Goal: Check status: Check status

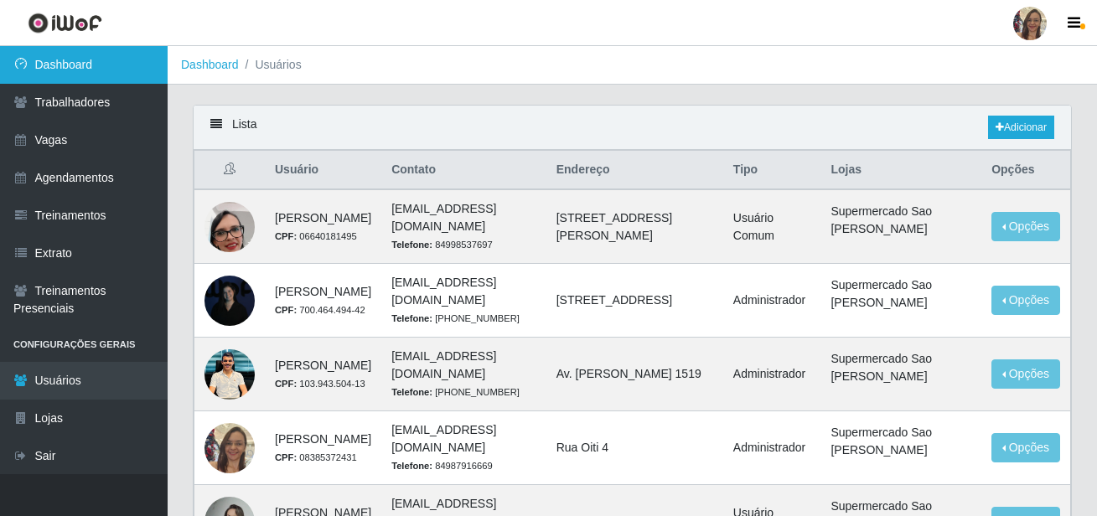
click at [60, 75] on link "Dashboard" at bounding box center [84, 65] width 168 height 38
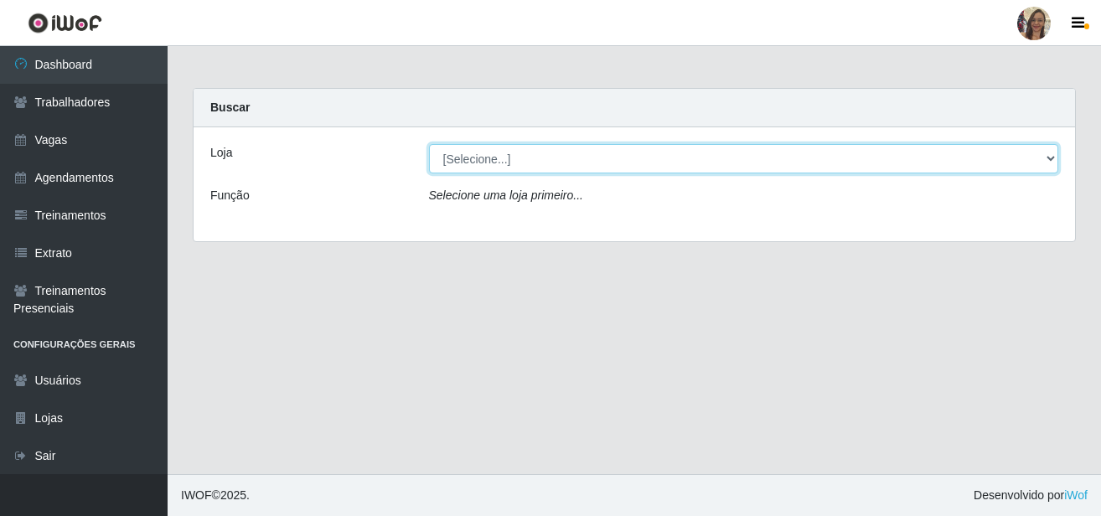
drag, startPoint x: 1048, startPoint y: 163, endPoint x: 1037, endPoint y: 165, distance: 11.2
click at [1048, 163] on select "[Selecione...] Supermercado Sao Francisco - Amarante" at bounding box center [744, 158] width 630 height 29
select select "383"
click at [429, 144] on select "[Selecione...] Supermercado Sao Francisco - Amarante" at bounding box center [744, 158] width 630 height 29
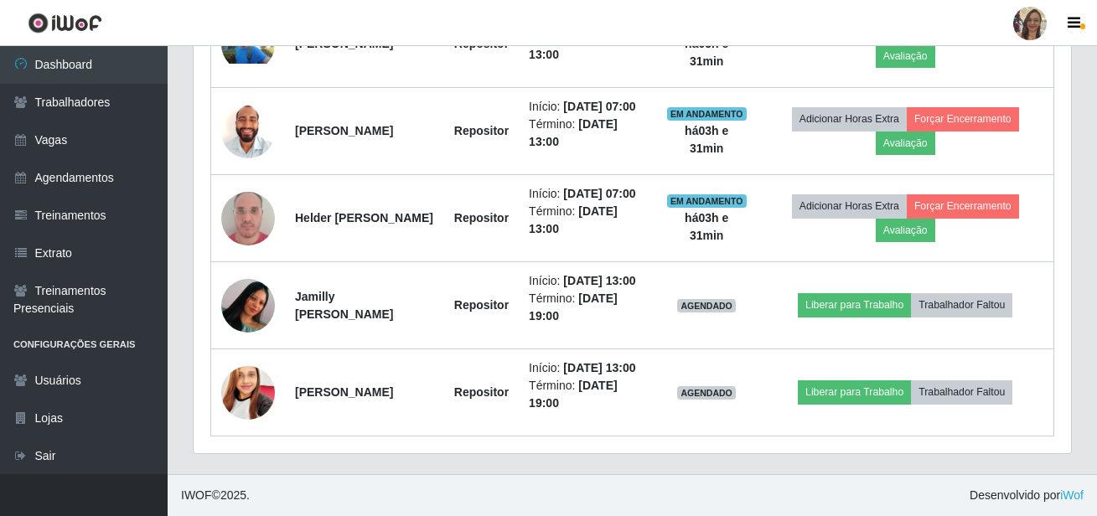
scroll to position [822, 0]
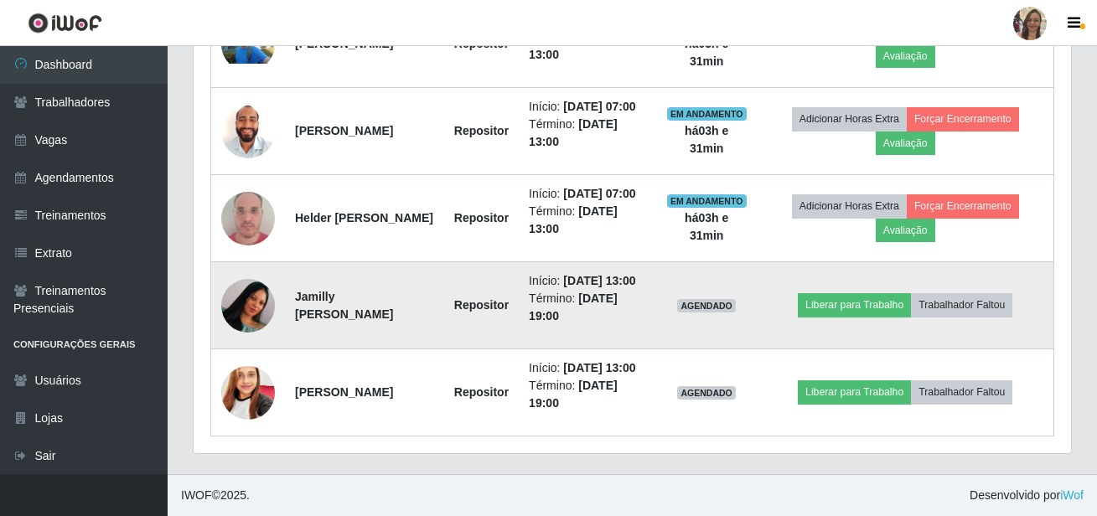
click at [247, 279] on img at bounding box center [248, 304] width 54 height 119
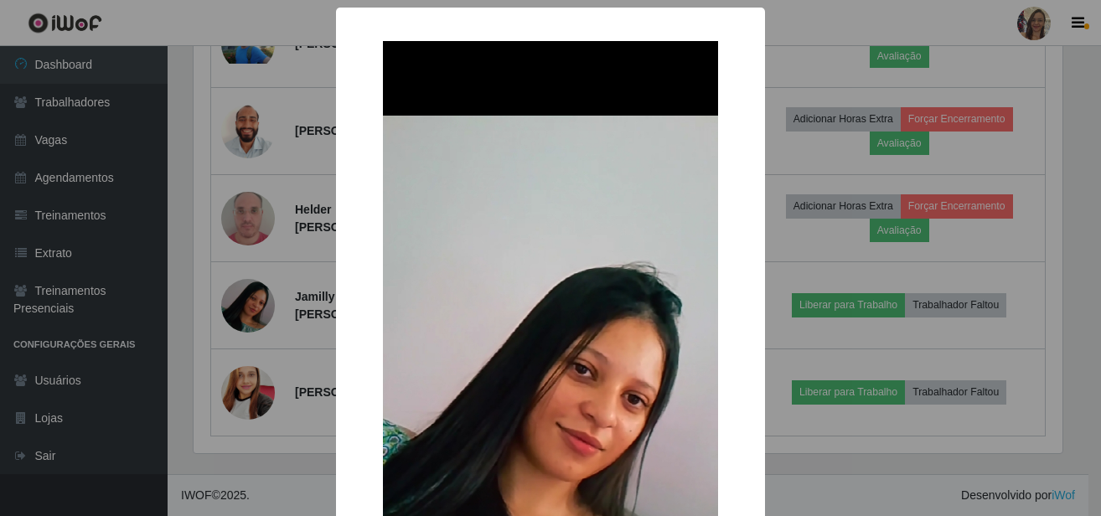
click at [314, 318] on div "× OK Cancel" at bounding box center [550, 258] width 1101 height 516
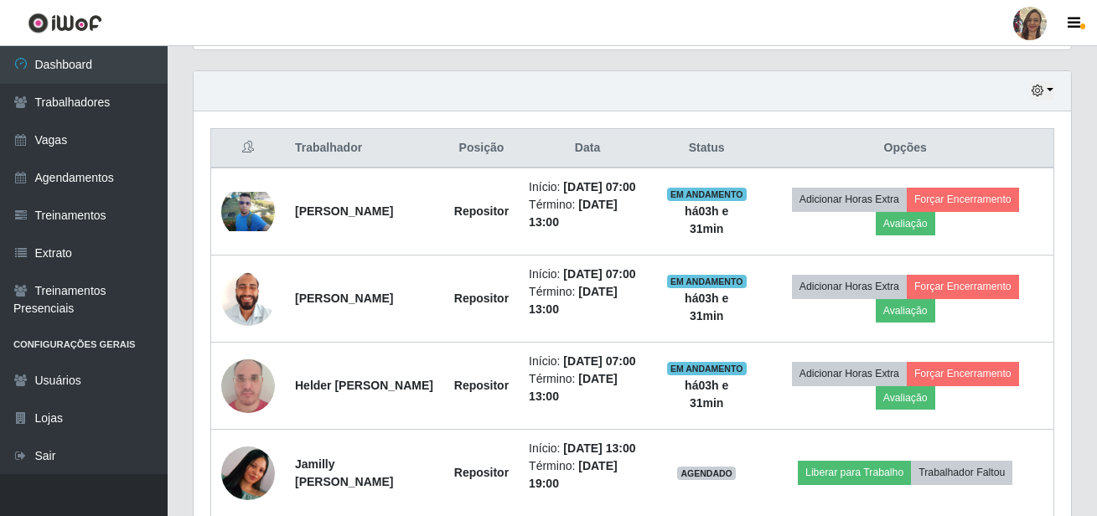
scroll to position [570, 0]
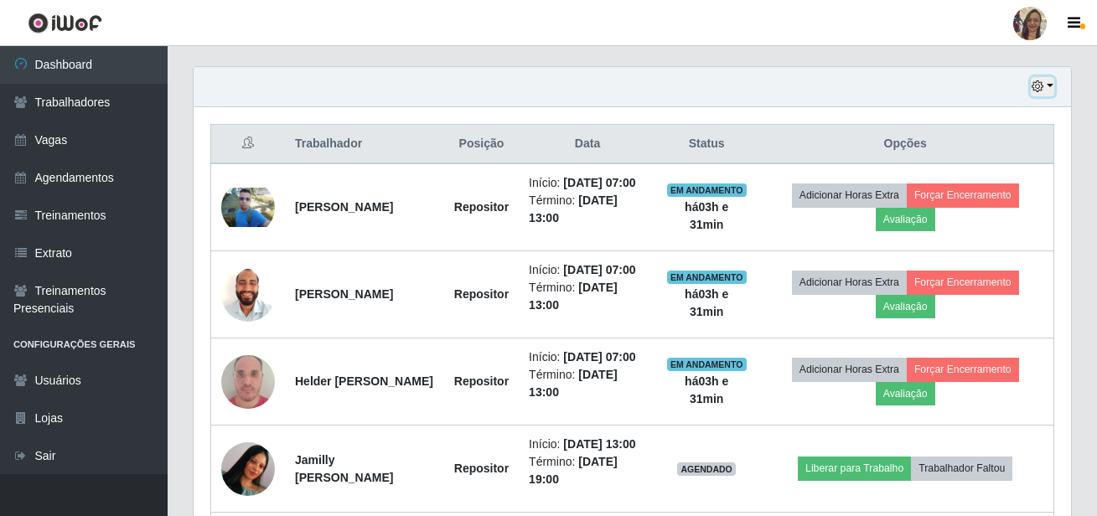
click at [1049, 88] on button "button" at bounding box center [1041, 86] width 23 height 19
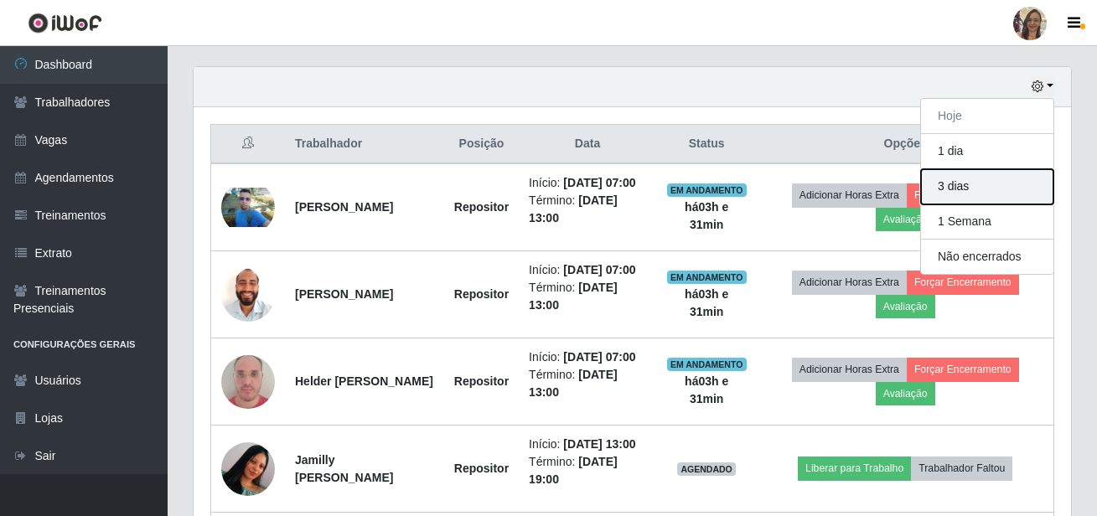
click at [956, 188] on button "3 dias" at bounding box center [987, 186] width 132 height 35
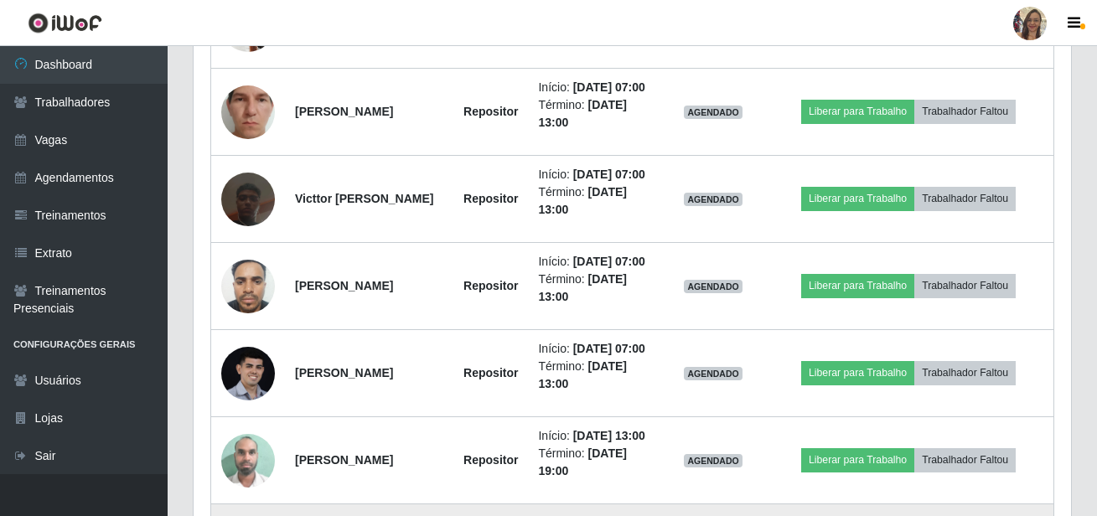
scroll to position [1073, 0]
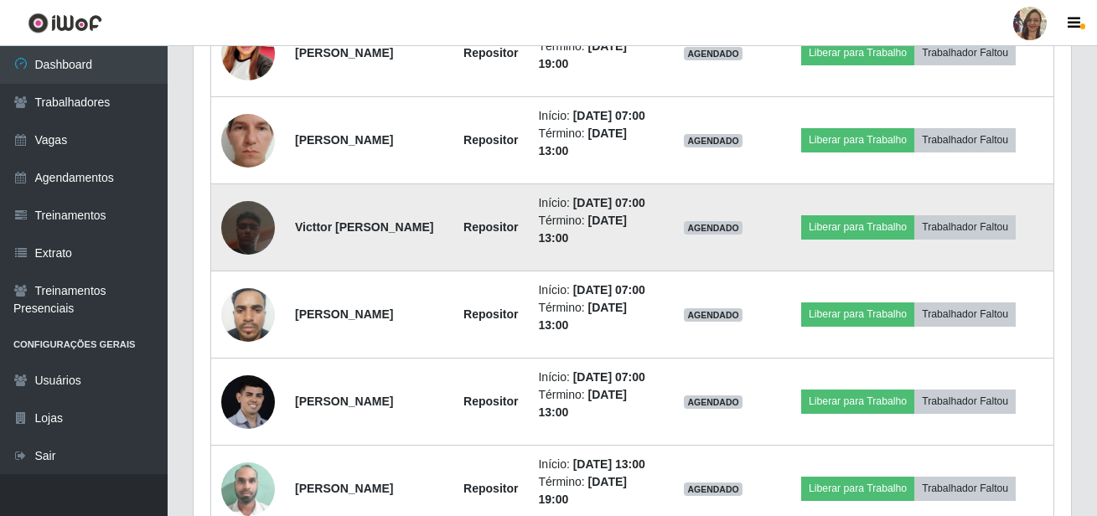
click at [261, 276] on img at bounding box center [248, 227] width 54 height 95
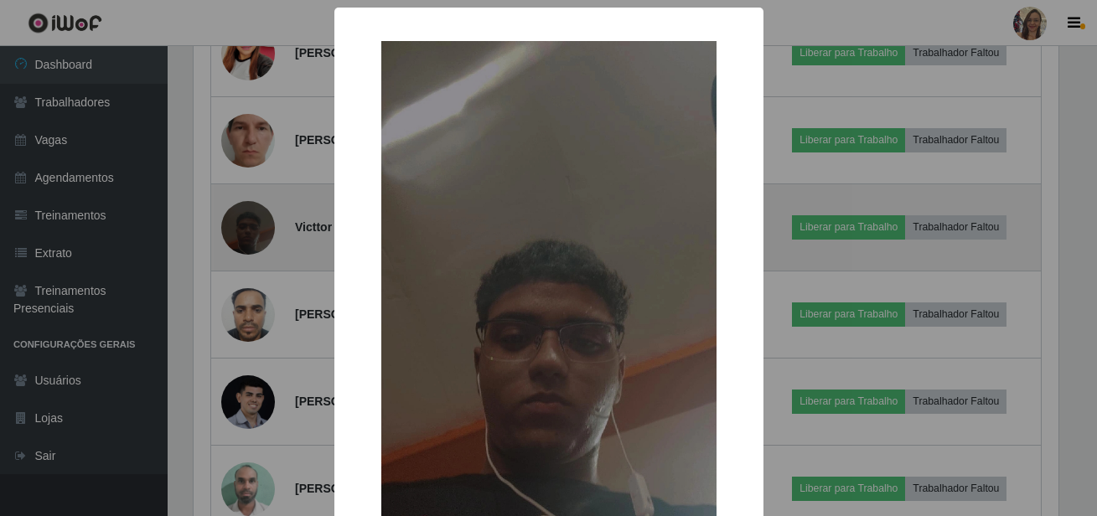
scroll to position [348, 869]
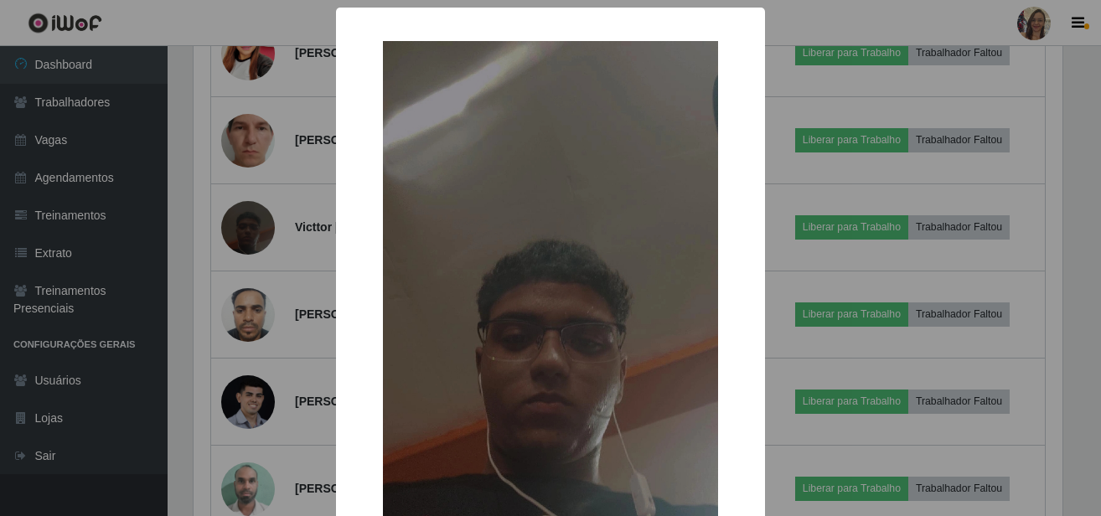
click at [277, 289] on div "× OK Cancel" at bounding box center [550, 258] width 1101 height 516
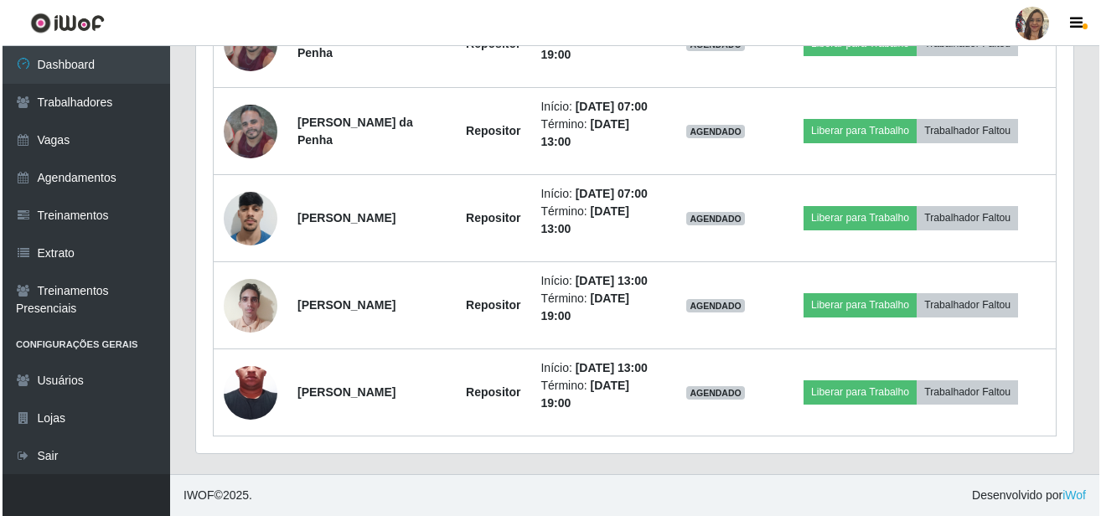
scroll to position [1743, 0]
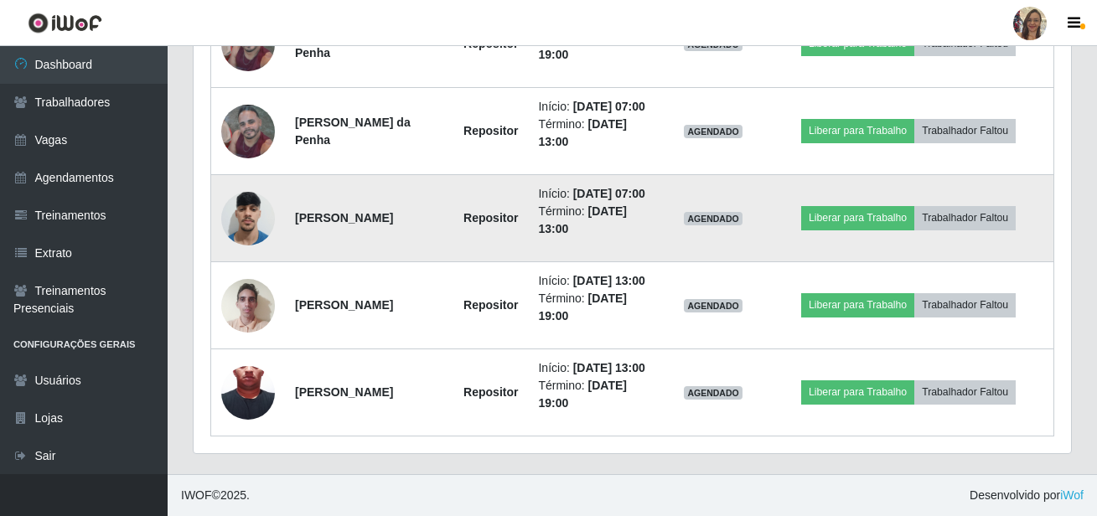
click at [255, 254] on img at bounding box center [248, 218] width 54 height 71
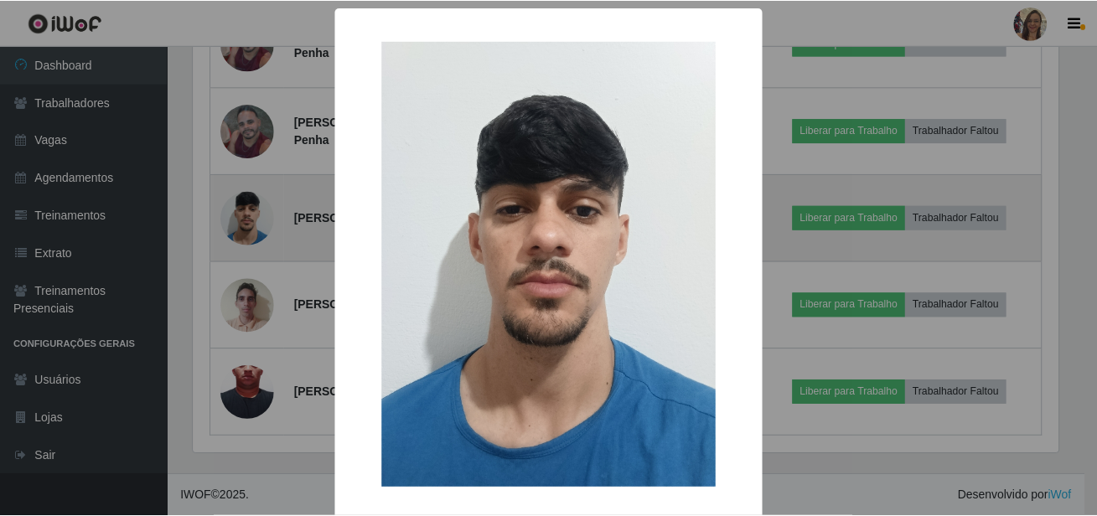
scroll to position [348, 869]
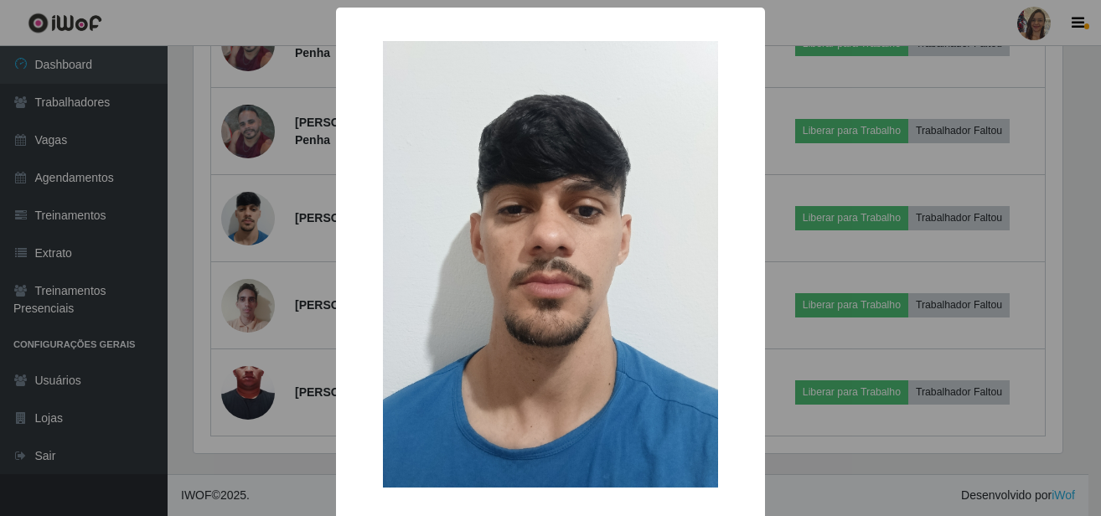
click at [281, 281] on div "× OK Cancel" at bounding box center [550, 258] width 1101 height 516
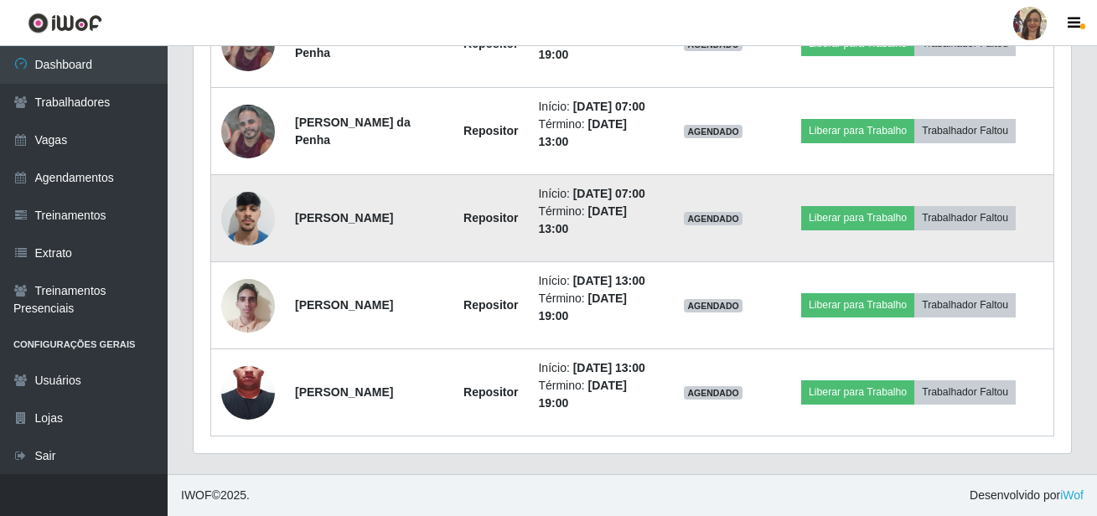
scroll to position [1869, 0]
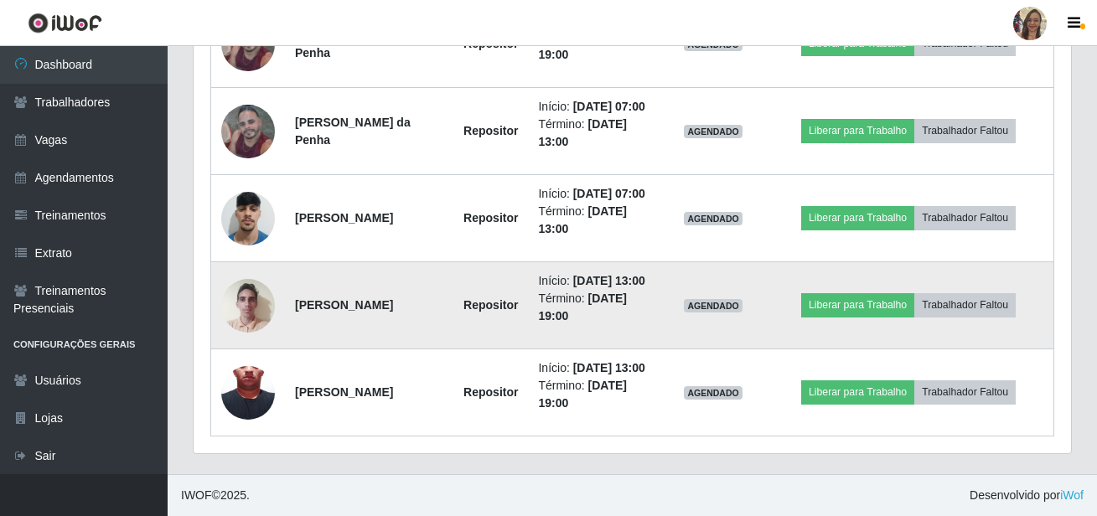
click at [264, 292] on img at bounding box center [248, 305] width 54 height 71
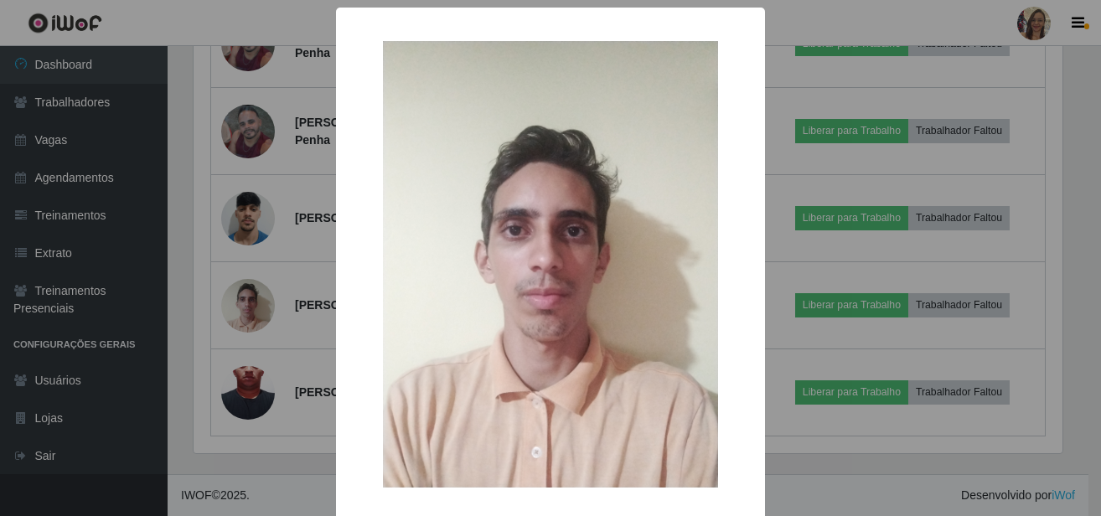
click at [276, 333] on div "× OK Cancel" at bounding box center [550, 258] width 1101 height 516
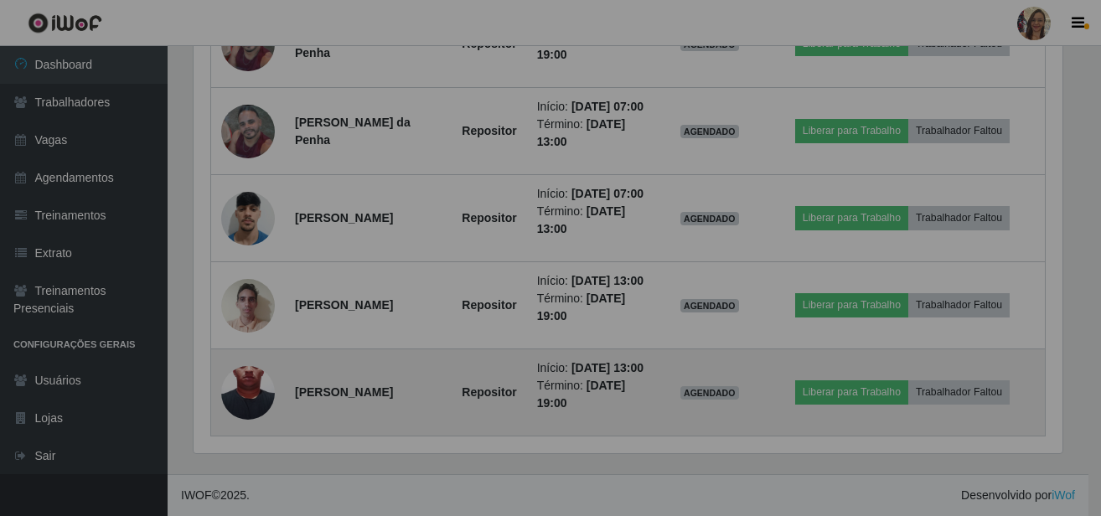
scroll to position [348, 877]
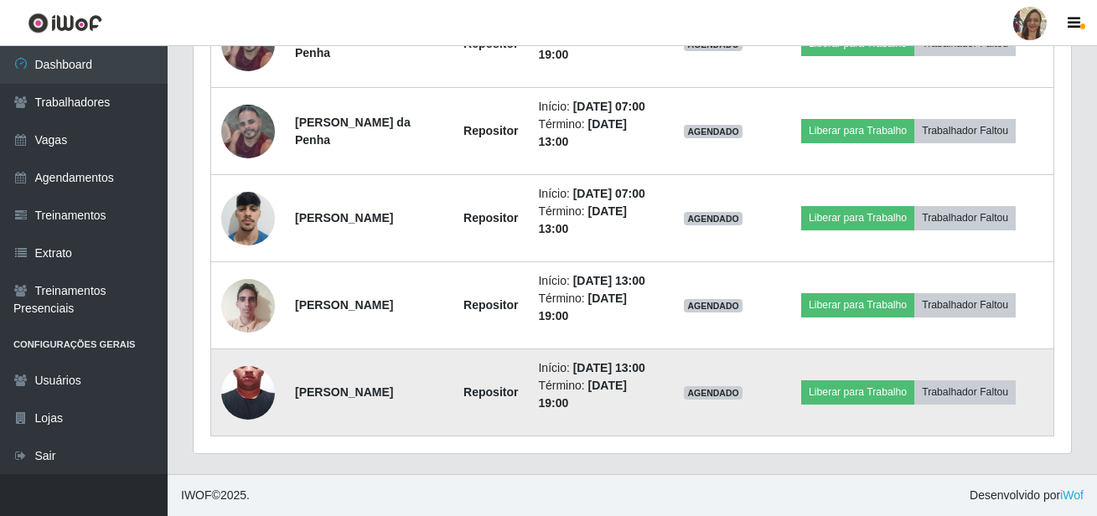
click at [254, 374] on img at bounding box center [248, 392] width 54 height 119
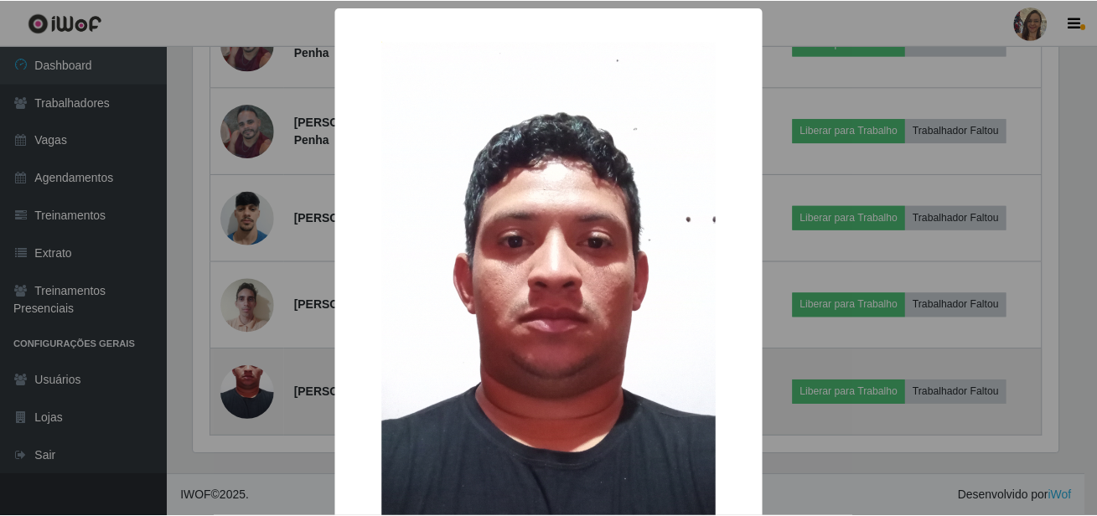
scroll to position [348, 869]
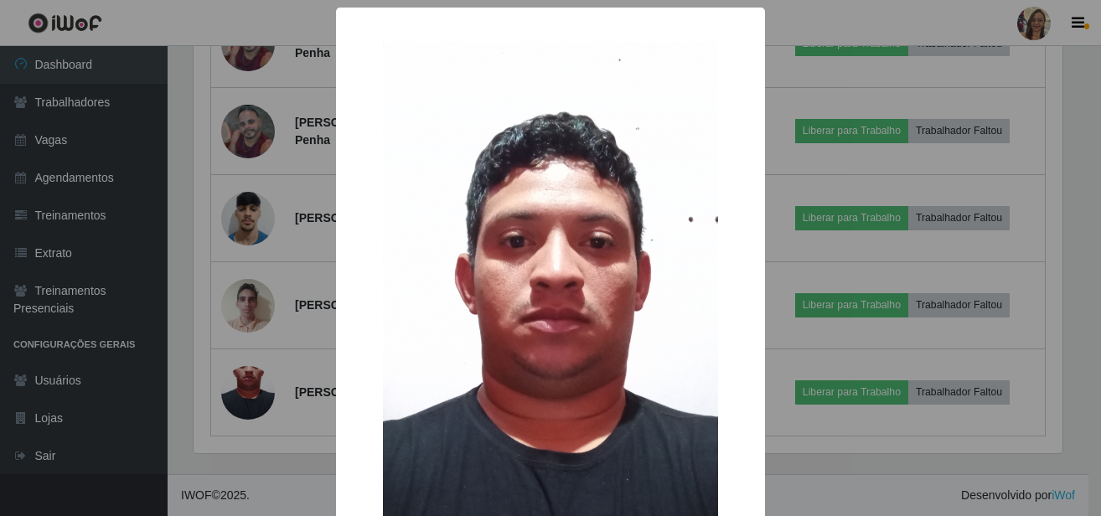
click at [276, 346] on div "× OK Cancel" at bounding box center [550, 258] width 1101 height 516
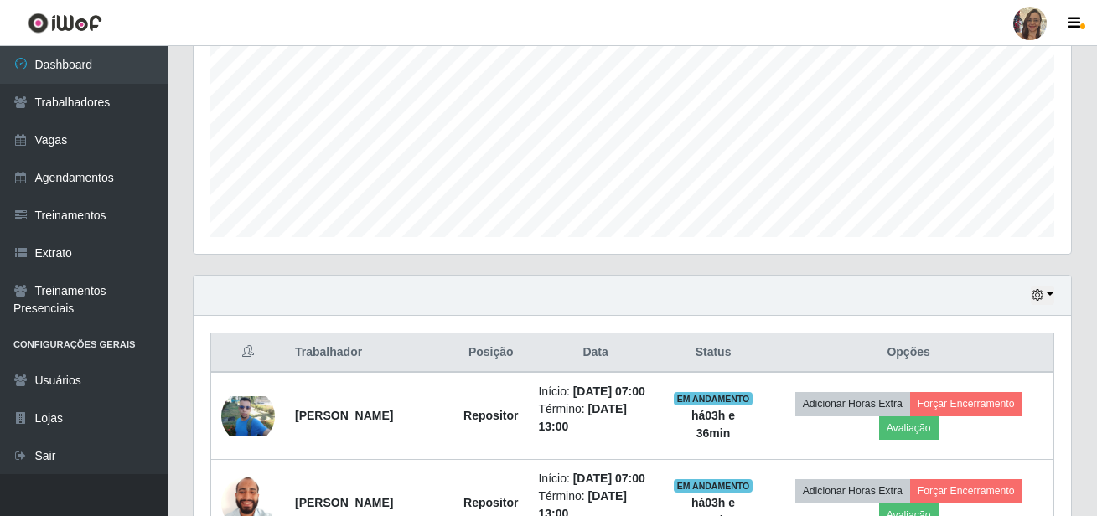
scroll to position [361, 0]
click at [1051, 292] on button "button" at bounding box center [1041, 295] width 23 height 19
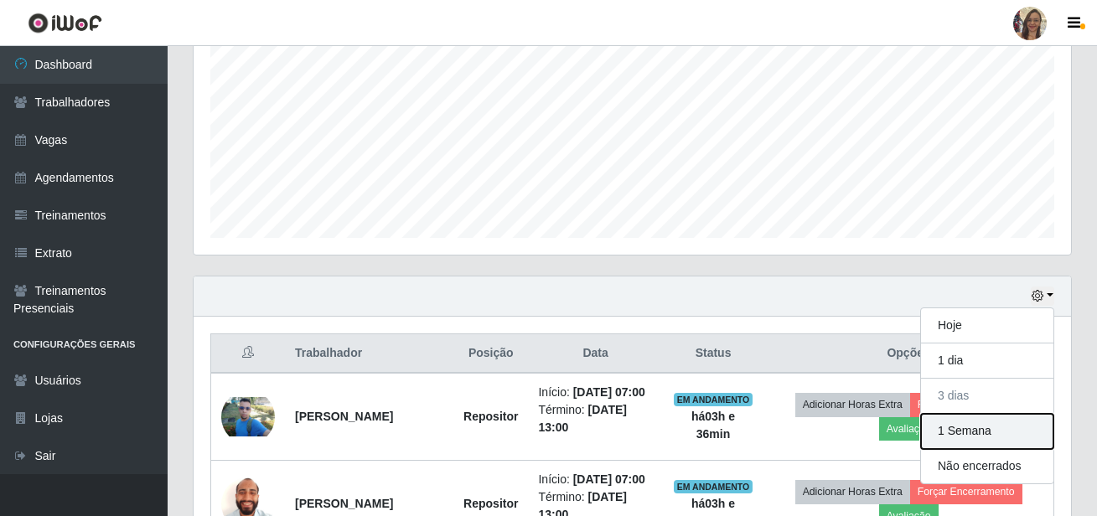
click at [960, 431] on button "1 Semana" at bounding box center [987, 431] width 132 height 35
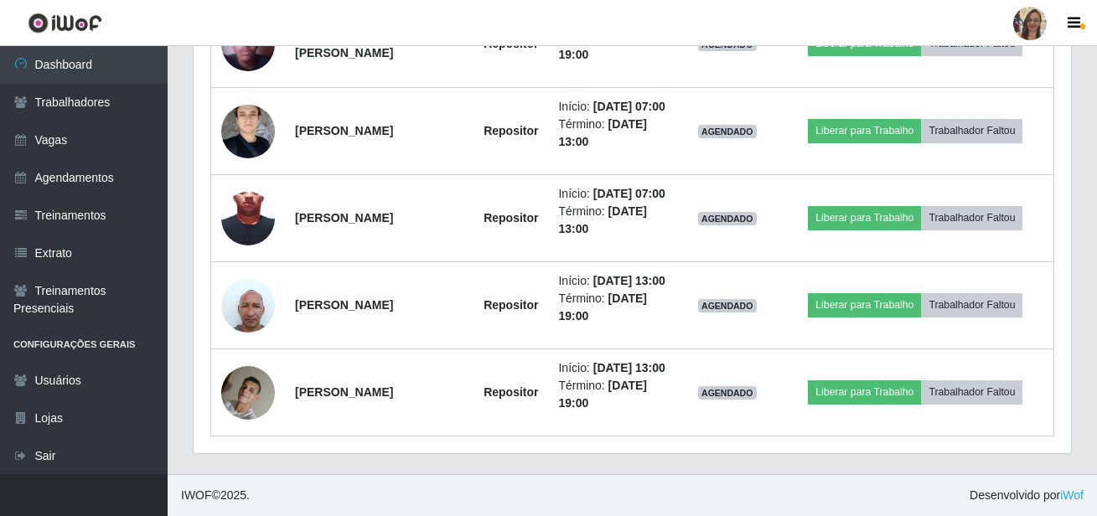
scroll to position [2874, 0]
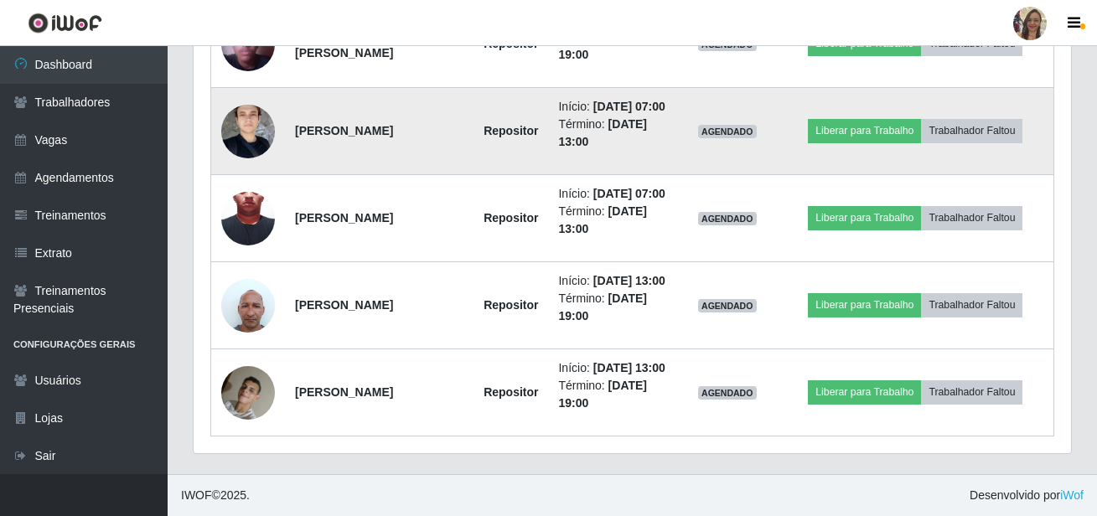
click at [247, 180] on img at bounding box center [248, 131] width 54 height 97
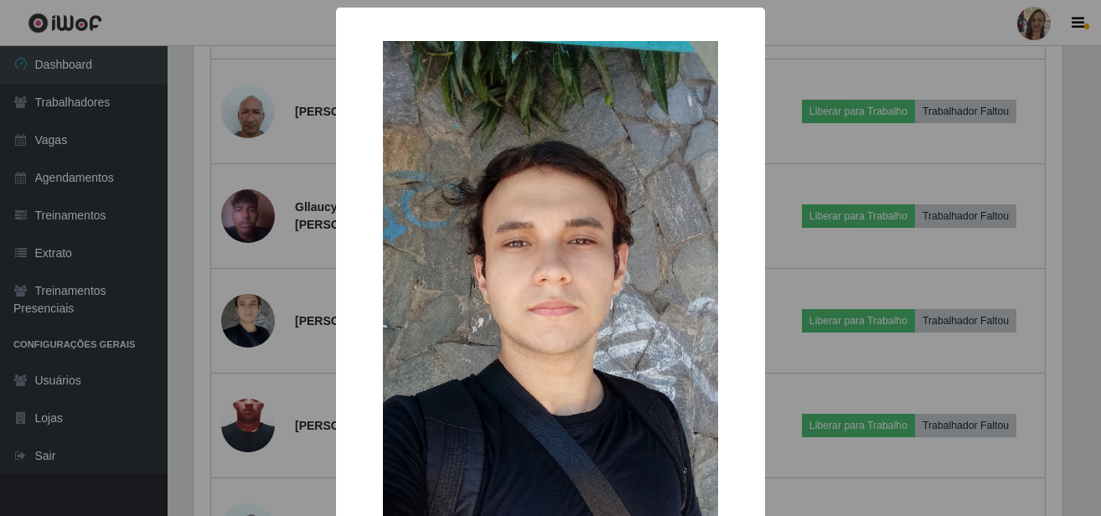
click at [278, 285] on div "× OK Cancel" at bounding box center [550, 258] width 1101 height 516
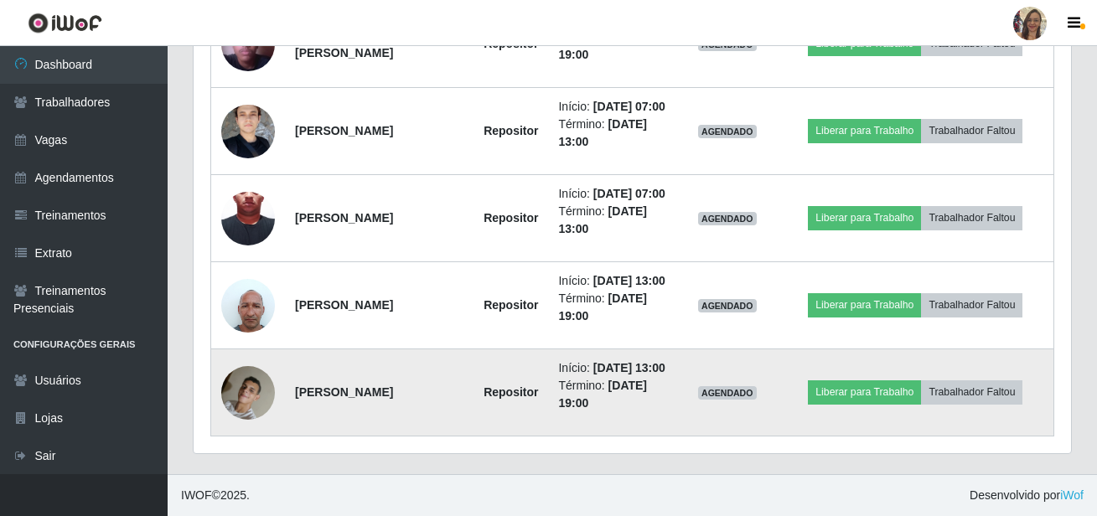
click at [245, 389] on img at bounding box center [248, 392] width 54 height 71
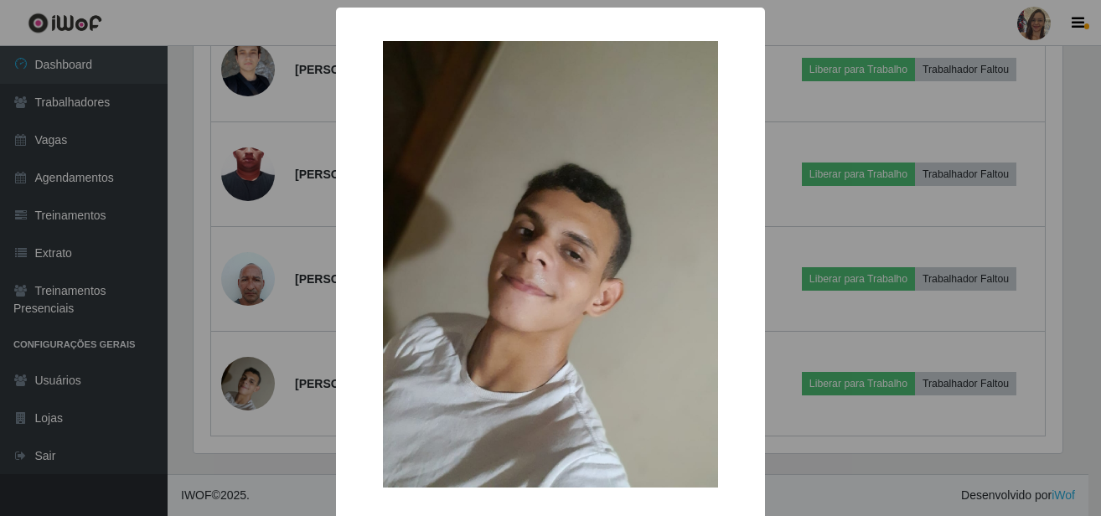
click at [276, 354] on div "× OK Cancel" at bounding box center [550, 258] width 1101 height 516
